Goal: Information Seeking & Learning: Find specific fact

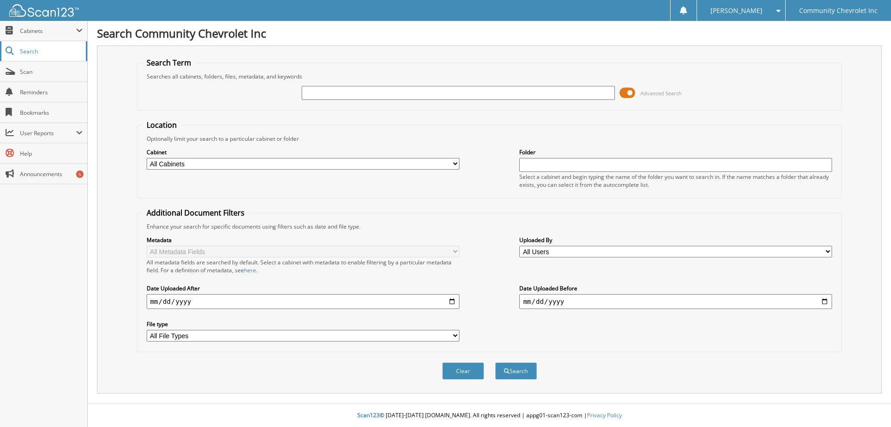
click at [41, 55] on link "Search" at bounding box center [43, 51] width 87 height 20
click at [325, 85] on div at bounding box center [458, 93] width 313 height 16
type input "87307"
click at [495, 362] on button "Search" at bounding box center [516, 370] width 42 height 17
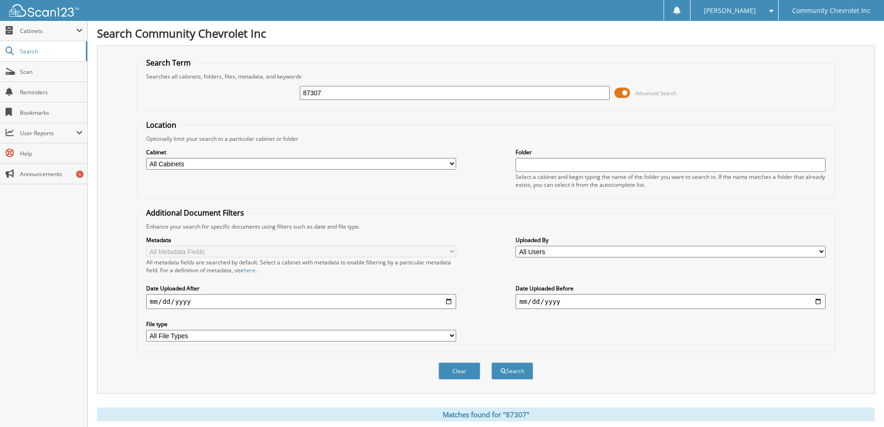
click at [360, 89] on input "87307" at bounding box center [455, 93] width 310 height 14
click at [625, 90] on span at bounding box center [623, 93] width 16 height 14
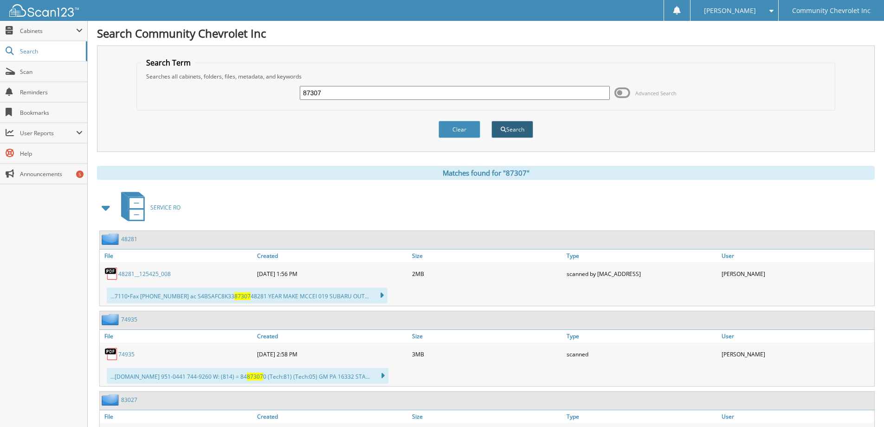
click at [513, 130] on button "Search" at bounding box center [513, 129] width 42 height 17
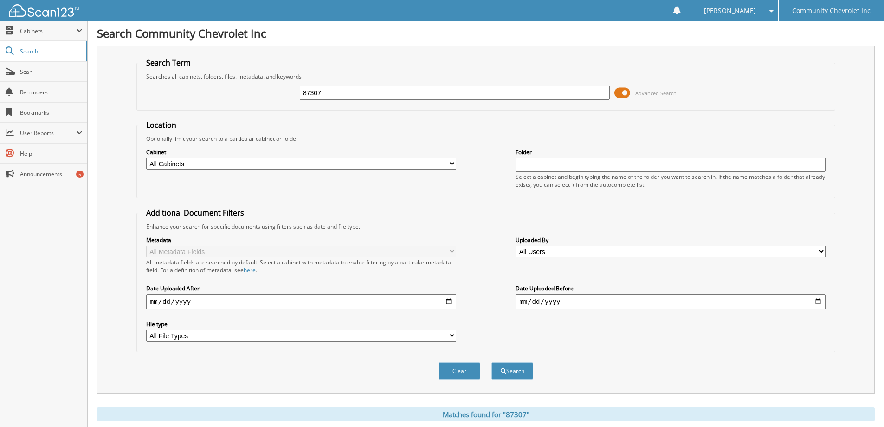
click at [339, 95] on input "87307" at bounding box center [455, 93] width 310 height 14
type input "8"
type input "83207"
click at [492, 362] on button "Search" at bounding box center [513, 370] width 42 height 17
click at [512, 373] on button "Search" at bounding box center [513, 370] width 42 height 17
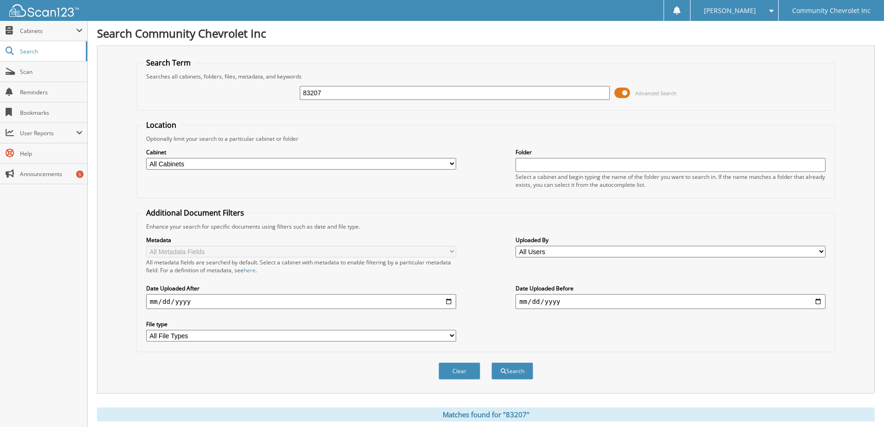
scroll to position [232, 0]
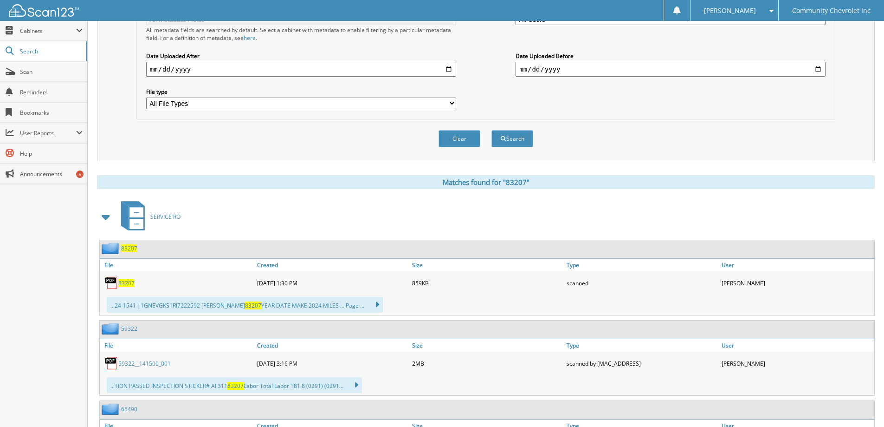
click at [125, 283] on span "83207" at bounding box center [126, 283] width 16 height 8
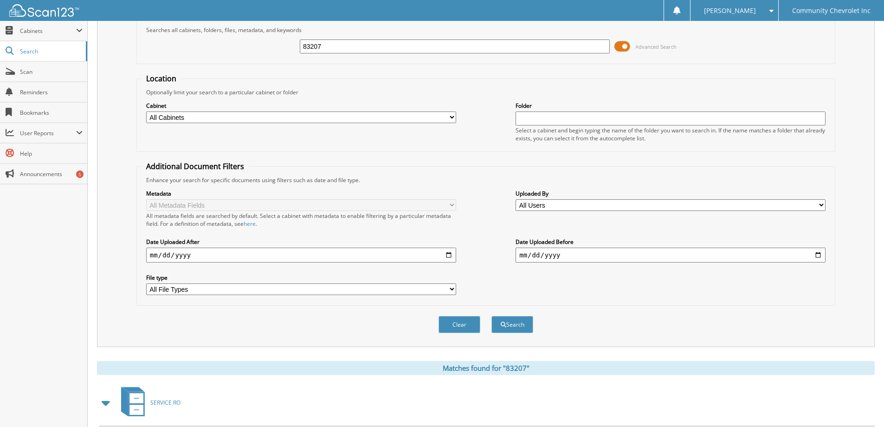
scroll to position [0, 0]
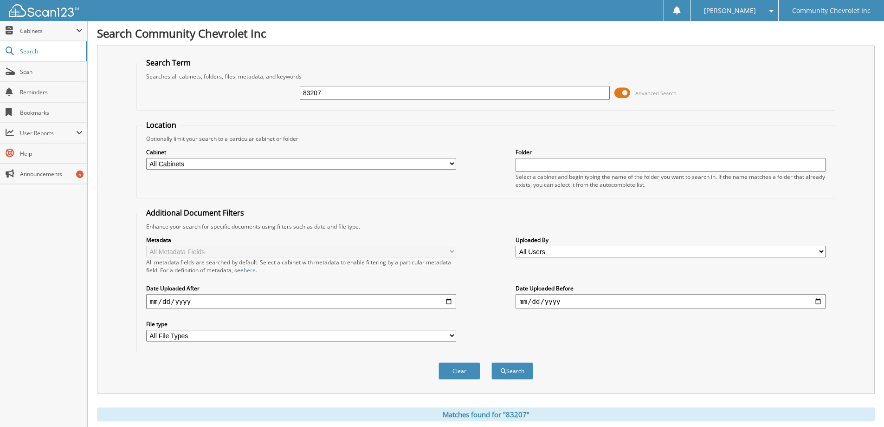
click at [332, 92] on input "83207" at bounding box center [455, 93] width 310 height 14
type input "83027"
click at [492, 362] on button "Search" at bounding box center [513, 370] width 42 height 17
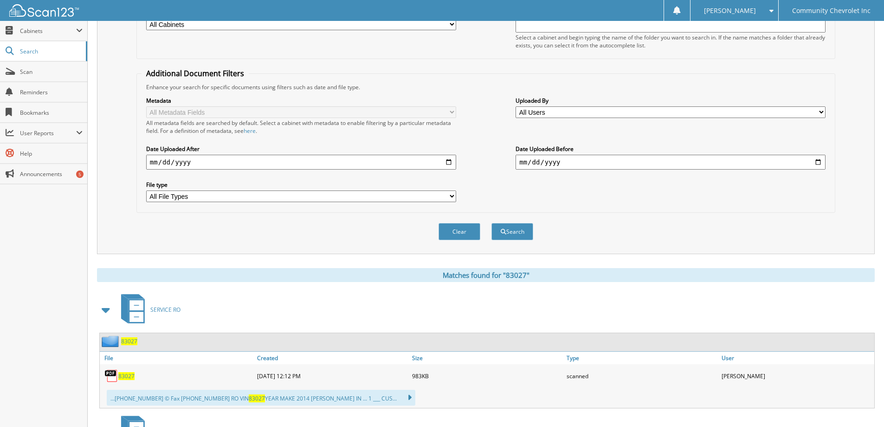
scroll to position [232, 0]
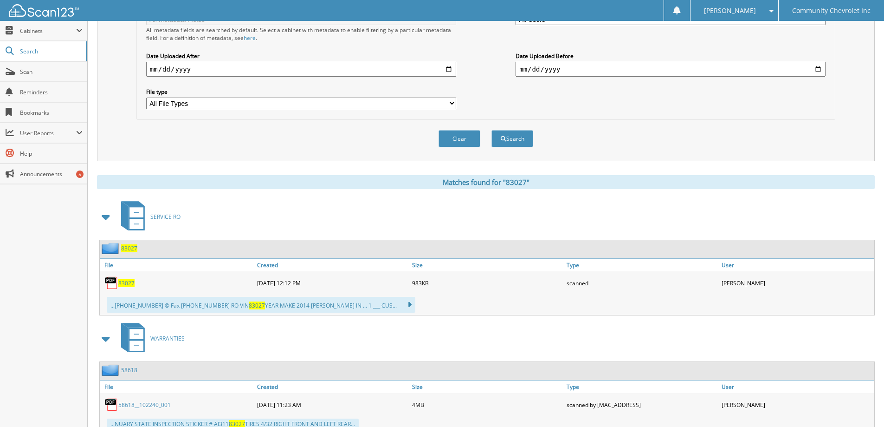
click at [129, 282] on span "83027" at bounding box center [126, 283] width 16 height 8
click at [27, 47] on span "Search" at bounding box center [50, 51] width 61 height 8
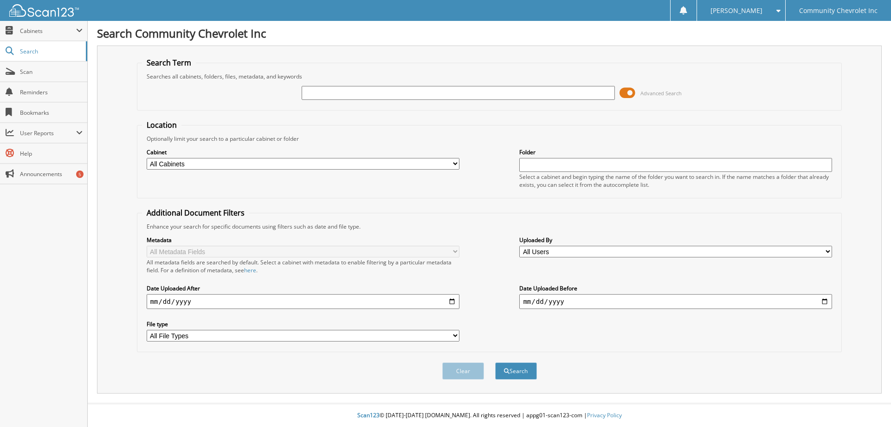
click at [344, 95] on input "text" at bounding box center [458, 93] width 313 height 14
type input "82815"
click at [495, 362] on button "Search" at bounding box center [516, 370] width 42 height 17
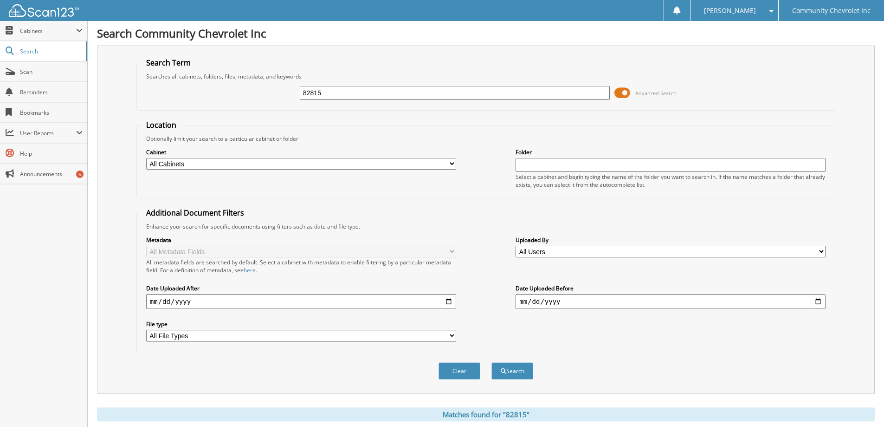
scroll to position [279, 0]
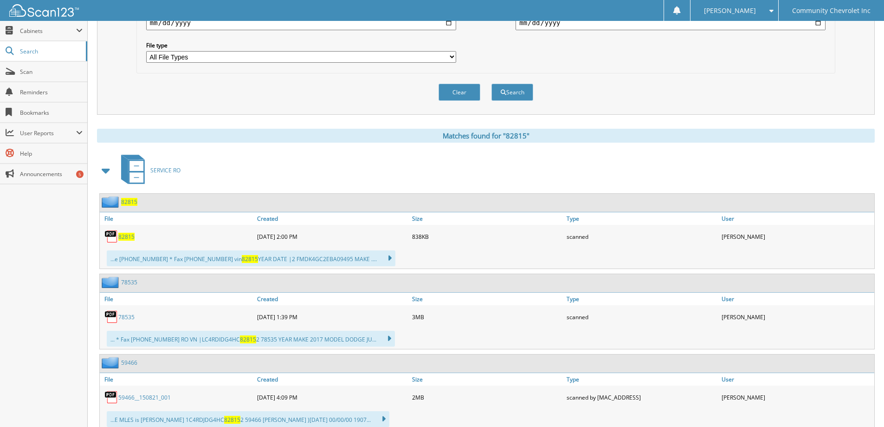
click at [123, 233] on span "82815" at bounding box center [126, 237] width 16 height 8
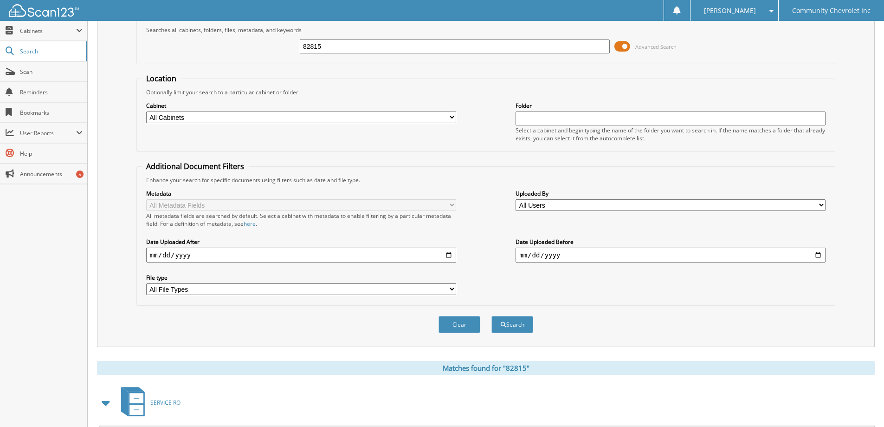
scroll to position [0, 0]
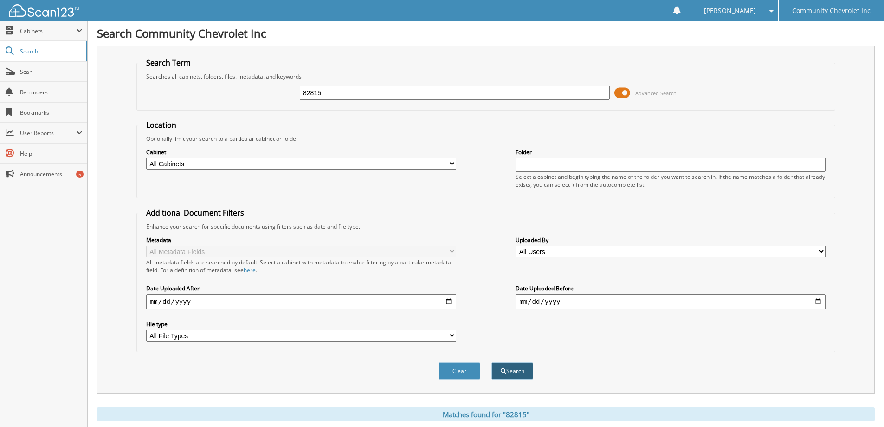
click at [520, 373] on button "Search" at bounding box center [513, 370] width 42 height 17
click at [508, 371] on button "Search" at bounding box center [513, 370] width 42 height 17
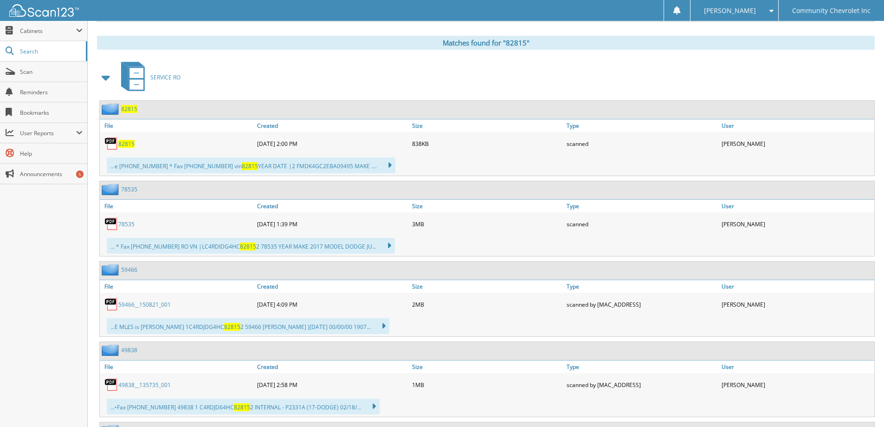
scroll to position [418, 0]
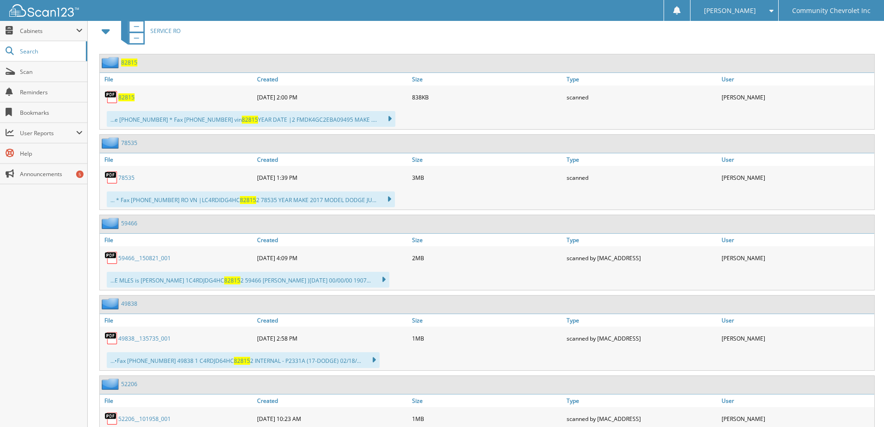
click at [130, 101] on span "82815" at bounding box center [126, 97] width 16 height 8
